Goal: Information Seeking & Learning: Learn about a topic

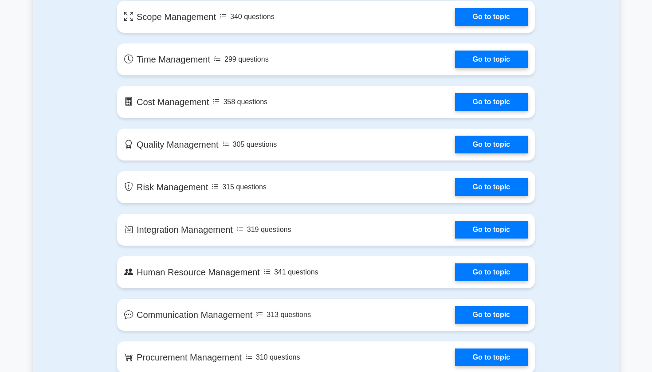
scroll to position [347, 0]
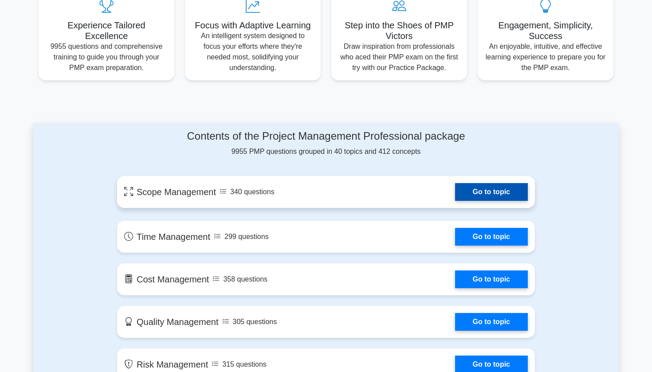
click at [480, 197] on link "Go to topic" at bounding box center [491, 192] width 73 height 18
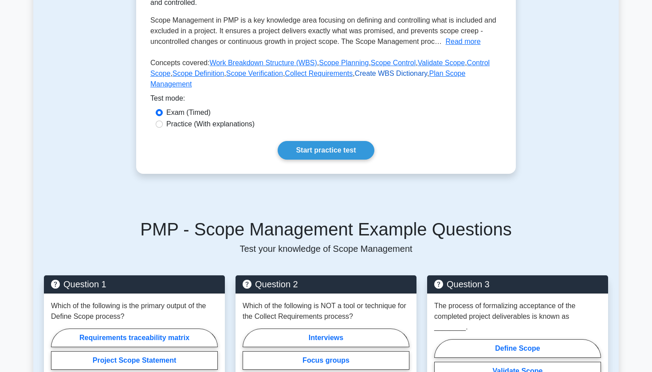
scroll to position [218, 0]
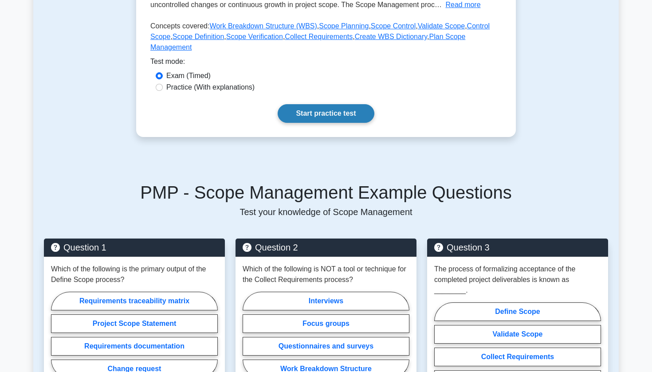
click at [297, 120] on link "Start practice test" at bounding box center [326, 113] width 96 height 19
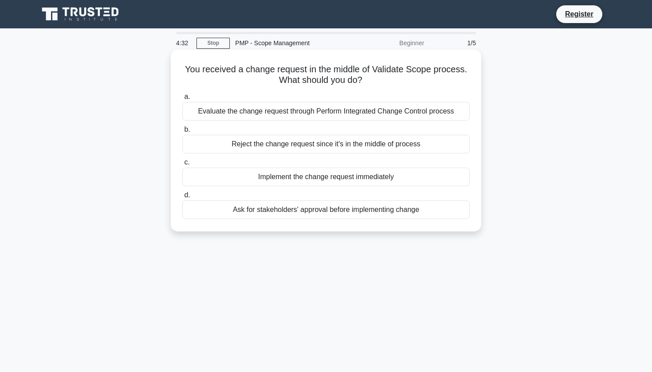
click at [236, 210] on div "Ask for stakeholders' approval before implementing change" at bounding box center [325, 209] width 287 height 19
click at [182, 198] on input "d. Ask for stakeholders' approval before implementing change" at bounding box center [182, 196] width 0 height 6
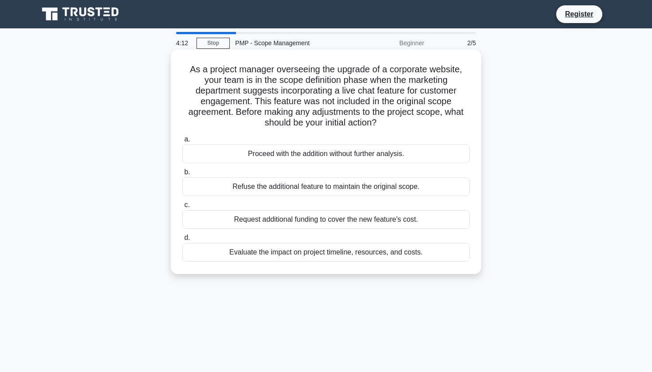
click at [220, 252] on div "Evaluate the impact on project timeline, resources, and costs." at bounding box center [325, 252] width 287 height 19
click at [182, 241] on input "d. Evaluate the impact on project timeline, resources, and costs." at bounding box center [182, 238] width 0 height 6
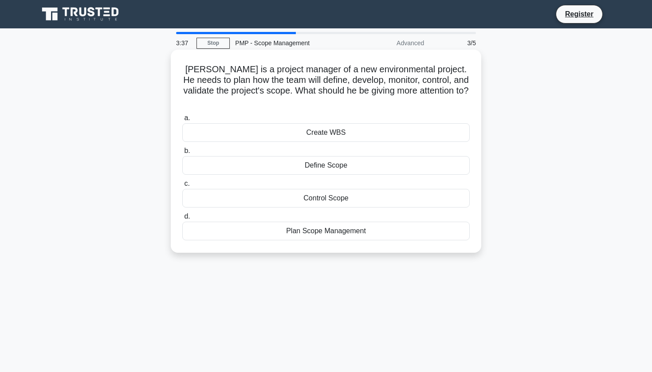
click at [282, 223] on div "Plan Scope Management" at bounding box center [325, 231] width 287 height 19
click at [182, 220] on input "d. Plan Scope Management" at bounding box center [182, 217] width 0 height 6
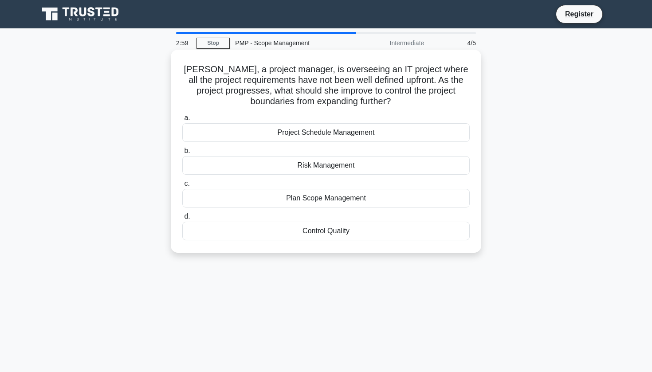
click at [283, 167] on div "Risk Management" at bounding box center [325, 165] width 287 height 19
click at [182, 154] on input "b. Risk Management" at bounding box center [182, 151] width 0 height 6
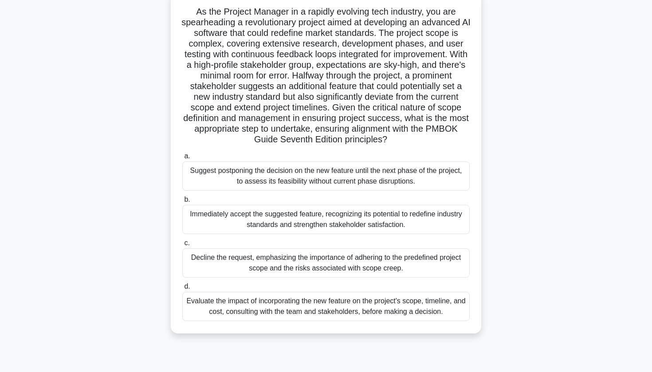
scroll to position [58, 0]
click at [276, 237] on div "a. Suggest postponing the decision on the new feature until the next phase of t…" at bounding box center [326, 236] width 298 height 174
click at [276, 231] on div "Immediately accept the suggested feature, recognizing its potential to redefine…" at bounding box center [325, 218] width 287 height 29
click at [182, 202] on input "b. Immediately accept the suggested feature, recognizing its potential to redef…" at bounding box center [182, 200] width 0 height 6
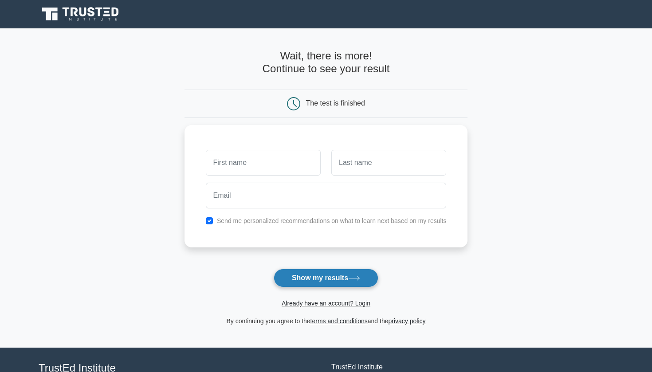
click at [299, 271] on button "Show my results" at bounding box center [326, 278] width 105 height 19
